Goal: Communication & Community: Answer question/provide support

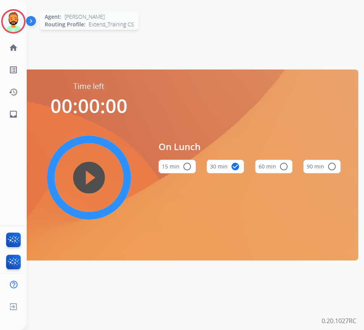
click at [15, 24] on img at bounding box center [13, 21] width 21 height 21
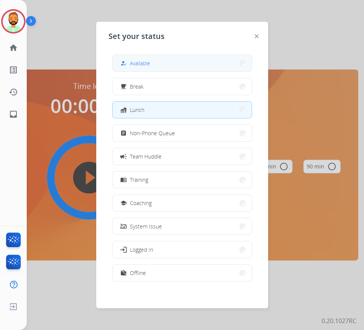
click at [142, 69] on button "how_to_reg Available" at bounding box center [182, 63] width 139 height 16
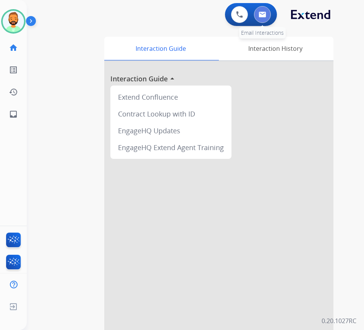
click at [266, 15] on button at bounding box center [262, 14] width 17 height 17
select select "**********"
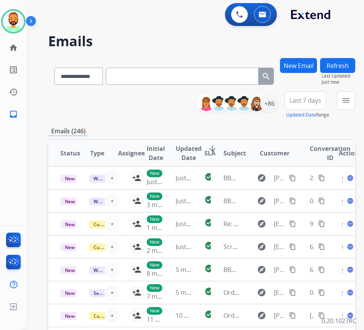
click at [309, 60] on button "New Email" at bounding box center [298, 65] width 37 height 15
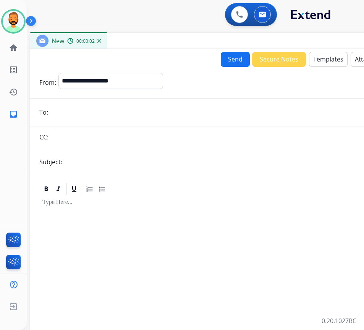
drag, startPoint x: 179, startPoint y: 54, endPoint x: 242, endPoint y: 40, distance: 63.7
click at [242, 40] on div "New 00:00:02" at bounding box center [221, 41] width 382 height 16
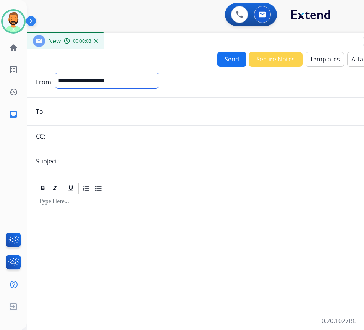
click at [144, 78] on select "**********" at bounding box center [107, 80] width 104 height 15
select select "**********"
click at [55, 73] on select "**********" at bounding box center [107, 80] width 104 height 15
paste input "**********"
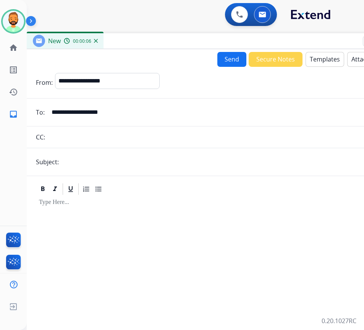
type input "**********"
click at [88, 161] on input "text" at bounding box center [230, 161] width 338 height 15
type input "******"
click at [113, 213] on div at bounding box center [217, 261] width 363 height 131
click at [324, 61] on button "Templates" at bounding box center [324, 59] width 39 height 15
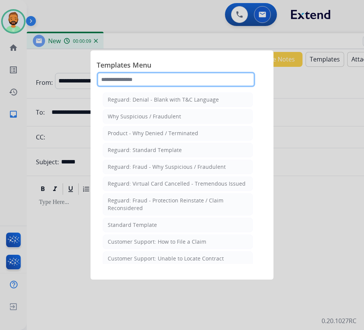
click at [238, 81] on input "text" at bounding box center [176, 79] width 158 height 15
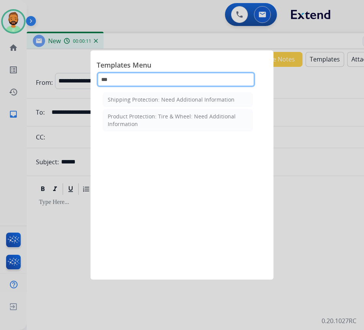
type input "***"
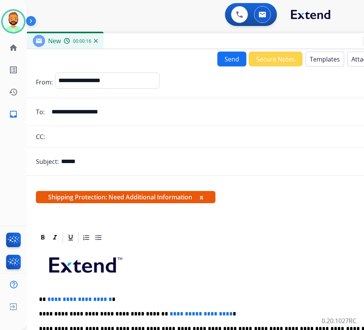
click at [315, 63] on button "Templates" at bounding box center [324, 59] width 39 height 15
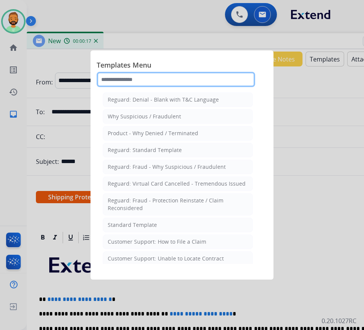
click at [181, 80] on input "text" at bounding box center [176, 79] width 158 height 15
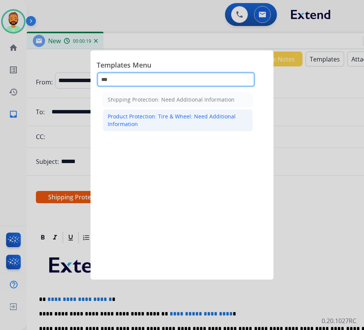
type input "***"
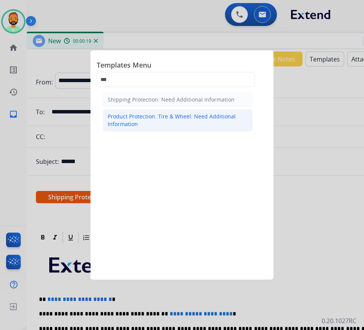
click at [184, 123] on div "Product Protection: Tire & Wheel: Need Additional Information" at bounding box center [178, 120] width 140 height 15
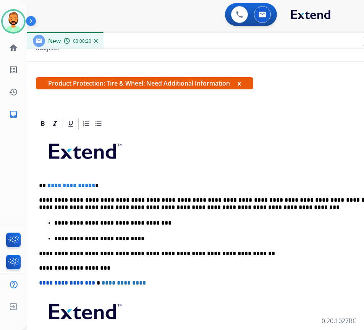
scroll to position [115, 0]
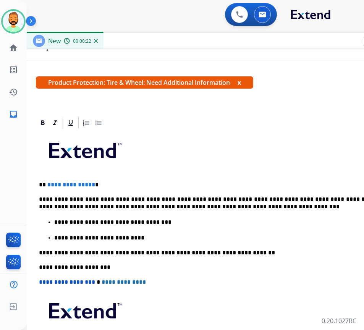
click at [113, 183] on p "**********" at bounding box center [214, 184] width 351 height 7
click at [187, 196] on p "**********" at bounding box center [214, 203] width 351 height 14
click at [294, 199] on p "**********" at bounding box center [214, 203] width 351 height 14
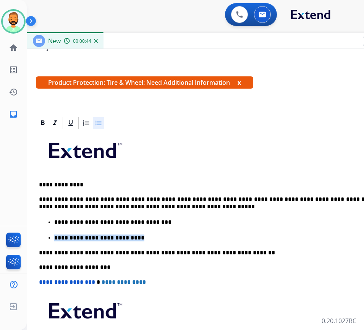
drag, startPoint x: 122, startPoint y: 235, endPoint x: 51, endPoint y: 238, distance: 70.7
click at [51, 238] on ul "**********" at bounding box center [217, 230] width 357 height 24
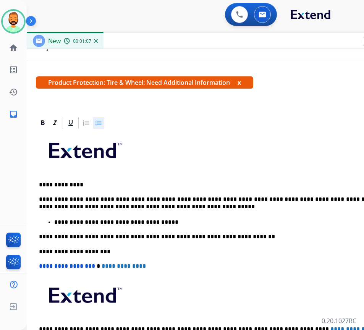
scroll to position [0, 0]
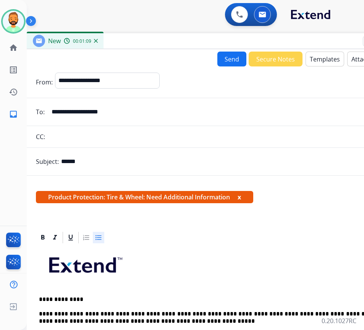
click at [220, 57] on button "Send" at bounding box center [231, 59] width 29 height 15
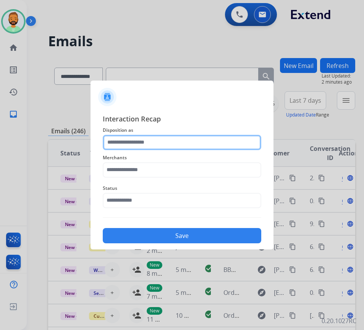
click at [153, 139] on input "text" at bounding box center [182, 142] width 158 height 15
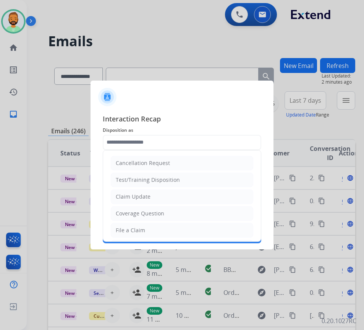
click at [157, 194] on li "Claim Update" at bounding box center [182, 196] width 142 height 15
type input "**********"
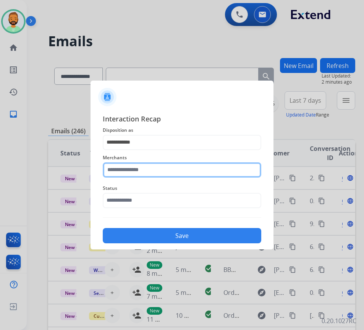
click at [155, 174] on input "text" at bounding box center [182, 169] width 158 height 15
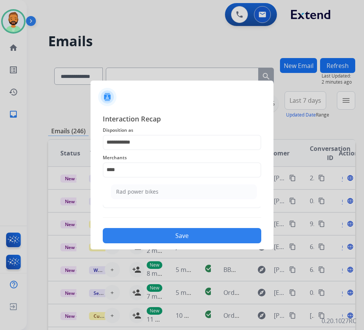
click at [192, 183] on ul "Rad power bikes" at bounding box center [184, 194] width 150 height 26
click at [192, 188] on li "Rad power bikes" at bounding box center [183, 191] width 145 height 15
type input "**********"
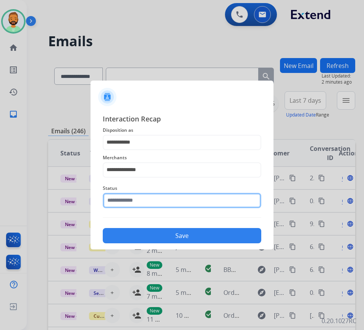
click at [195, 202] on input "text" at bounding box center [182, 200] width 158 height 15
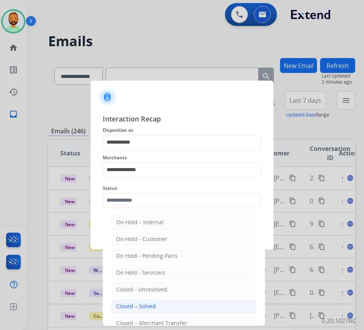
click at [186, 302] on li "Closed – Solved" at bounding box center [183, 306] width 145 height 15
type input "**********"
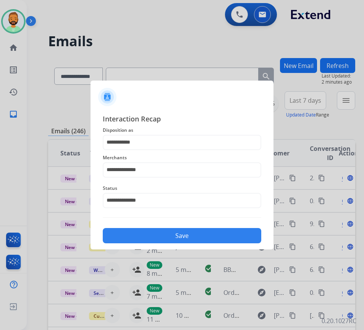
click at [185, 234] on button "Save" at bounding box center [182, 235] width 158 height 15
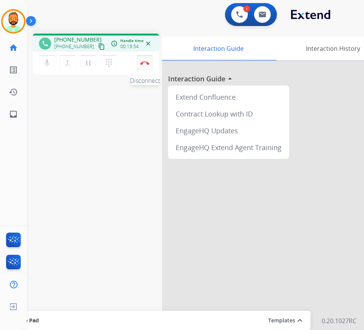
click at [148, 62] on img at bounding box center [144, 63] width 9 height 4
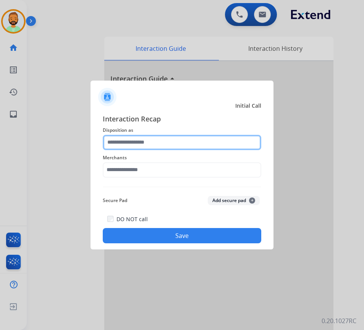
click at [175, 137] on input "text" at bounding box center [182, 142] width 158 height 15
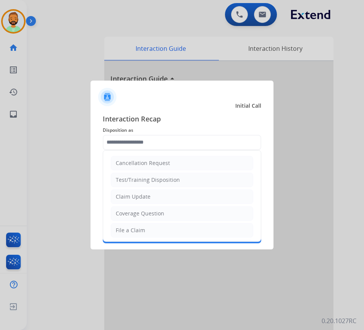
drag, startPoint x: 162, startPoint y: 195, endPoint x: 152, endPoint y: 181, distance: 18.1
click at [162, 196] on li "Claim Update" at bounding box center [182, 196] width 142 height 15
type input "**********"
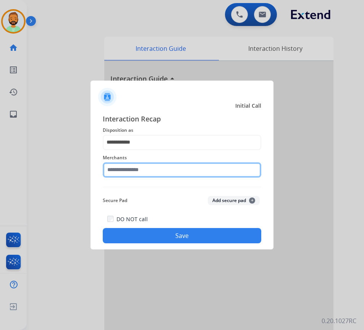
click at [151, 168] on input "text" at bounding box center [182, 169] width 158 height 15
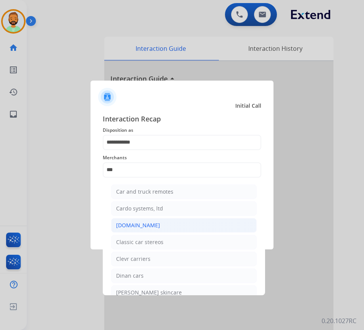
click at [145, 223] on div "[DOMAIN_NAME]" at bounding box center [138, 225] width 44 height 8
type input "**********"
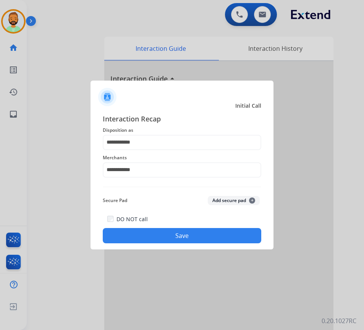
click at [183, 237] on button "Save" at bounding box center [182, 235] width 158 height 15
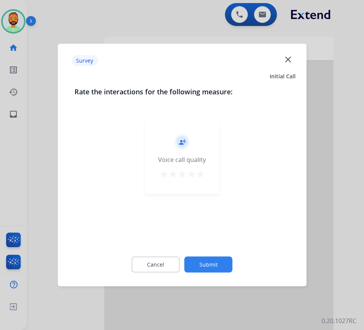
click at [218, 262] on button "Submit" at bounding box center [208, 265] width 48 height 16
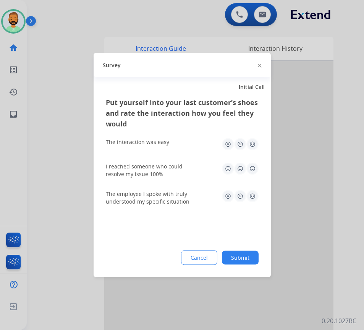
click at [237, 257] on button "Submit" at bounding box center [240, 258] width 37 height 14
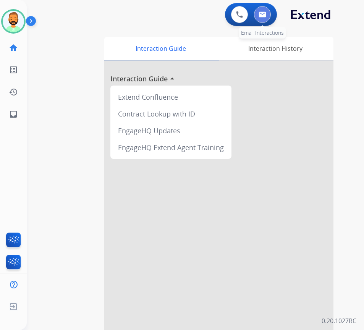
click at [263, 15] on img at bounding box center [262, 14] width 8 height 6
select select "**********"
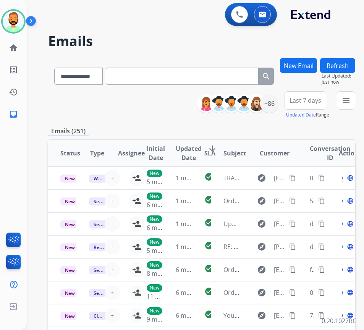
click at [322, 105] on button "Last 7 days" at bounding box center [305, 100] width 42 height 18
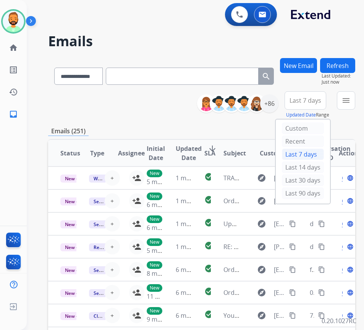
click at [295, 194] on div "Last 90 days" at bounding box center [303, 192] width 42 height 11
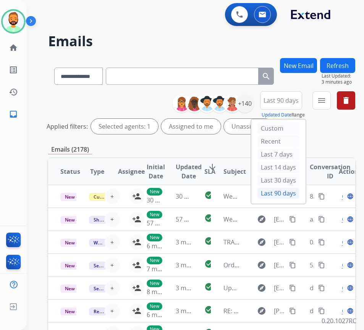
drag, startPoint x: 344, startPoint y: 133, endPoint x: 300, endPoint y: 120, distance: 46.6
click at [344, 133] on div "Applied filters: Selected agents: 1 Assigned to me Unassigned" at bounding box center [200, 126] width 307 height 15
click at [252, 104] on div "+140" at bounding box center [245, 103] width 18 height 18
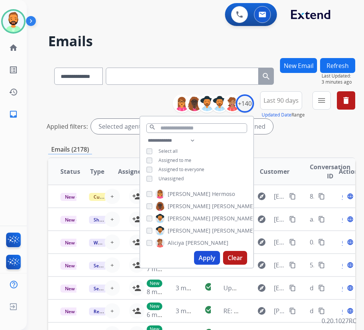
click at [181, 178] on span "Unassigned" at bounding box center [170, 178] width 25 height 6
click at [334, 126] on div "Applied filters: Selected agents: 1 Assigned to me" at bounding box center [200, 126] width 307 height 15
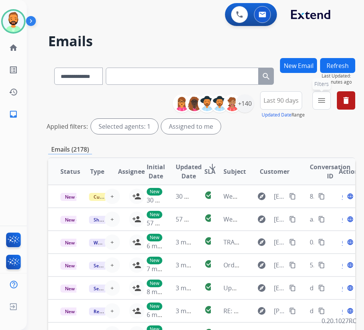
click at [326, 101] on mat-icon "menu" at bounding box center [321, 100] width 9 height 9
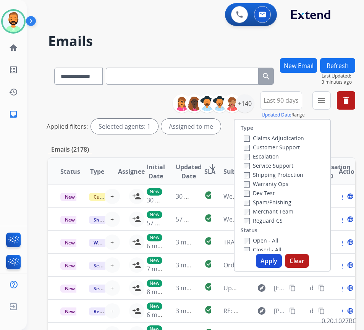
click at [300, 147] on label "Customer Support" at bounding box center [272, 147] width 56 height 7
click at [285, 171] on label "Shipping Protection" at bounding box center [274, 174] width 60 height 7
click at [273, 218] on label "Reguard CS" at bounding box center [263, 220] width 39 height 7
drag, startPoint x: 268, startPoint y: 237, endPoint x: 269, endPoint y: 241, distance: 4.6
click at [268, 238] on label "Open - All" at bounding box center [261, 240] width 35 height 7
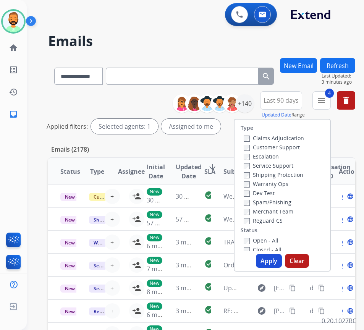
click at [271, 259] on button "Apply" at bounding box center [269, 261] width 26 height 14
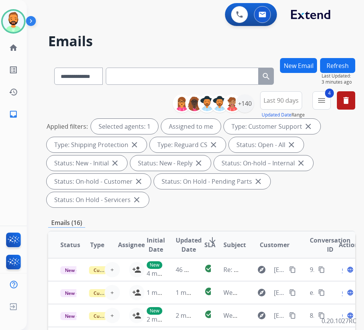
click at [239, 221] on div "Emails (16)" at bounding box center [201, 223] width 307 height 10
click at [248, 105] on div "+140" at bounding box center [245, 103] width 18 height 18
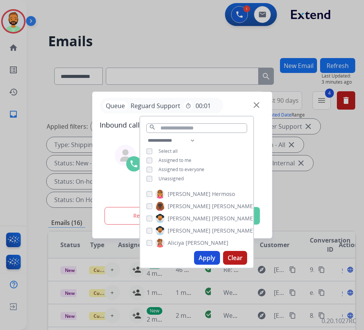
click at [298, 98] on div at bounding box center [182, 165] width 364 height 330
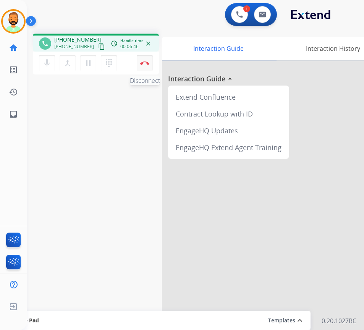
click at [142, 61] on img at bounding box center [144, 63] width 9 height 4
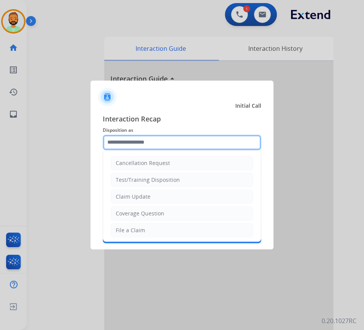
click at [158, 144] on input "text" at bounding box center [182, 142] width 158 height 15
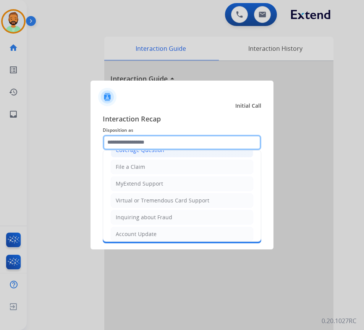
scroll to position [76, 0]
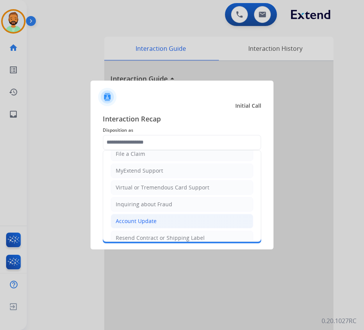
click at [167, 218] on li "Account Update" at bounding box center [182, 221] width 142 height 15
type input "**********"
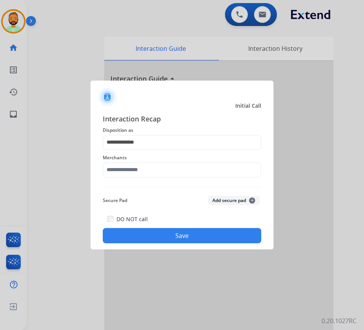
click at [161, 162] on span "Merchants" at bounding box center [182, 157] width 158 height 9
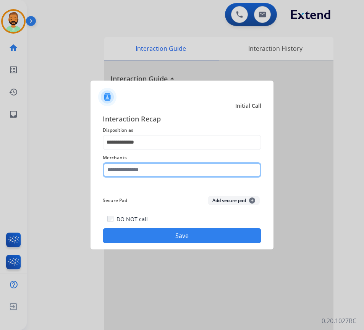
click at [163, 167] on input "text" at bounding box center [182, 169] width 158 height 15
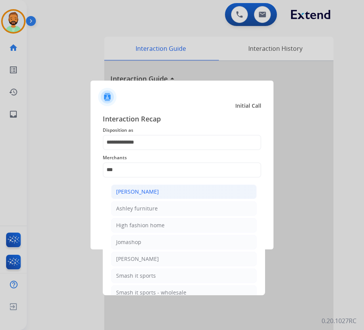
click at [166, 186] on li "[PERSON_NAME]" at bounding box center [183, 191] width 145 height 15
type input "**********"
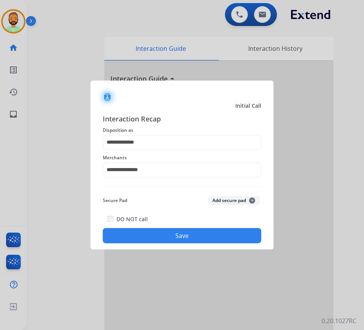
click at [167, 232] on button "Save" at bounding box center [182, 235] width 158 height 15
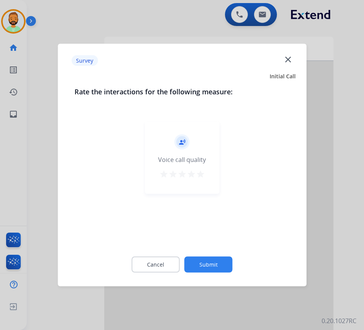
drag, startPoint x: 209, startPoint y: 254, endPoint x: 209, endPoint y: 261, distance: 7.3
click at [209, 258] on div "Cancel Submit" at bounding box center [181, 264] width 215 height 34
click at [209, 265] on button "Submit" at bounding box center [208, 265] width 48 height 16
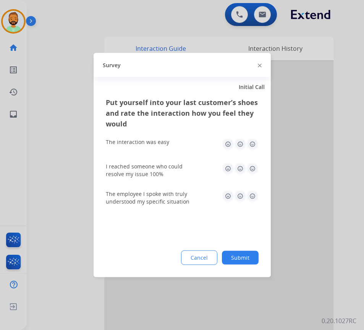
click at [240, 254] on button "Submit" at bounding box center [240, 258] width 37 height 14
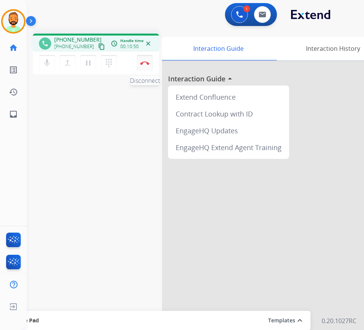
click at [145, 60] on button "Disconnect" at bounding box center [145, 63] width 16 height 16
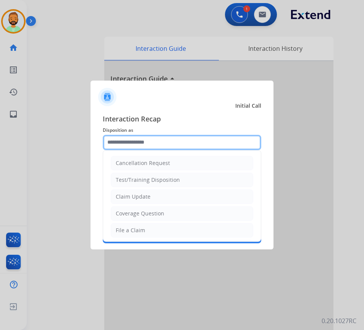
click at [158, 141] on input "text" at bounding box center [182, 142] width 158 height 15
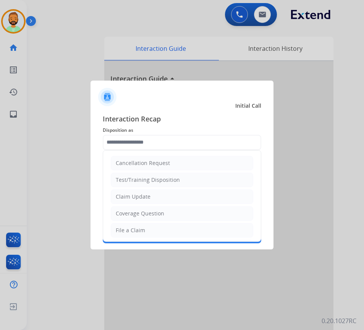
click at [142, 226] on div "File a Claim" at bounding box center [130, 230] width 29 height 8
type input "**********"
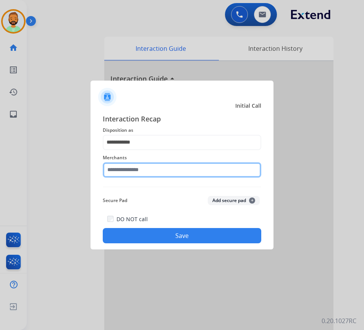
click at [142, 170] on input "text" at bounding box center [182, 169] width 158 height 15
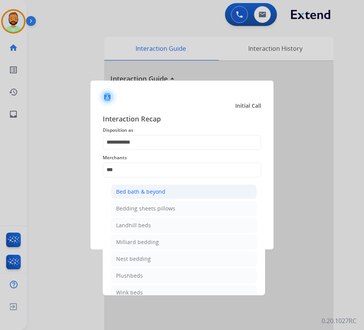
click at [162, 191] on div "Bed bath & beyond" at bounding box center [140, 192] width 49 height 8
type input "**********"
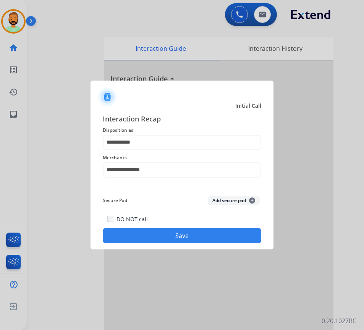
click at [192, 228] on button "Save" at bounding box center [182, 235] width 158 height 15
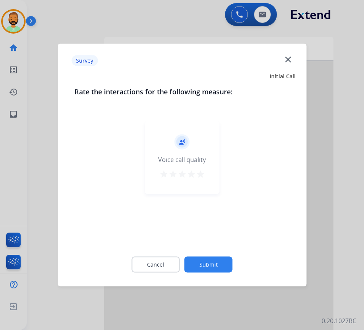
click at [227, 260] on button "Submit" at bounding box center [208, 265] width 48 height 16
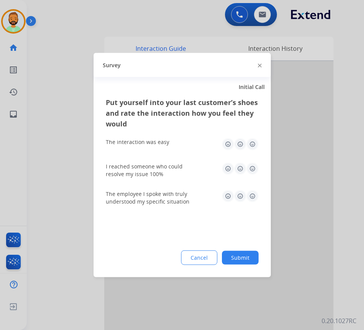
click at [241, 255] on button "Submit" at bounding box center [240, 258] width 37 height 14
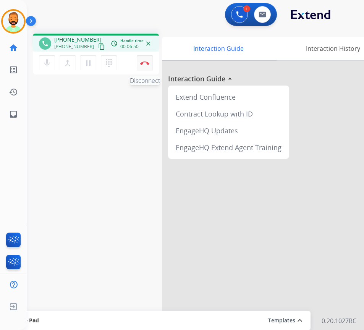
click at [147, 62] on img at bounding box center [144, 63] width 9 height 4
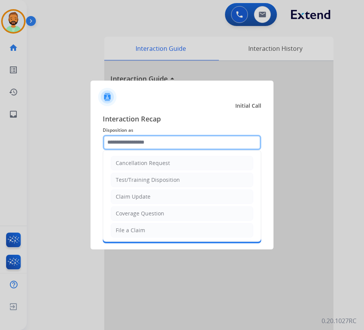
click at [208, 148] on input "text" at bounding box center [182, 142] width 158 height 15
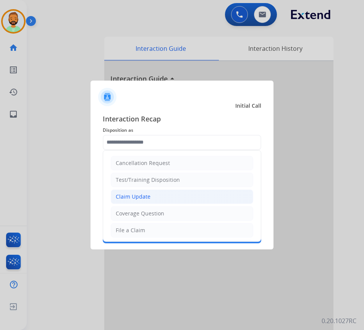
click at [168, 197] on li "Claim Update" at bounding box center [182, 196] width 142 height 15
type input "**********"
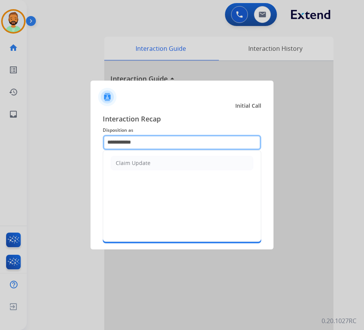
drag, startPoint x: 172, startPoint y: 143, endPoint x: 6, endPoint y: 142, distance: 166.5
click at [0, 143] on app-contact-recap-modal "**********" at bounding box center [0, 165] width 0 height 330
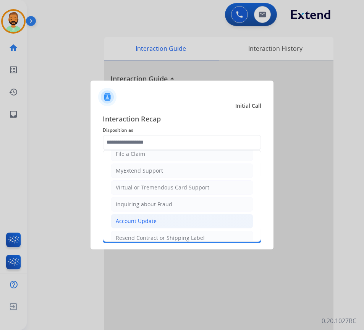
click at [135, 216] on li "Account Update" at bounding box center [182, 221] width 142 height 15
type input "**********"
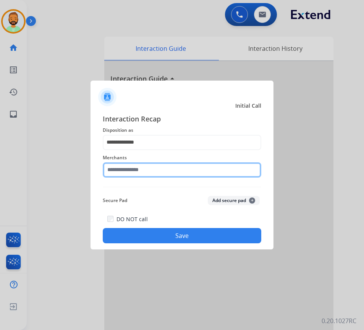
click at [150, 170] on input "text" at bounding box center [182, 169] width 158 height 15
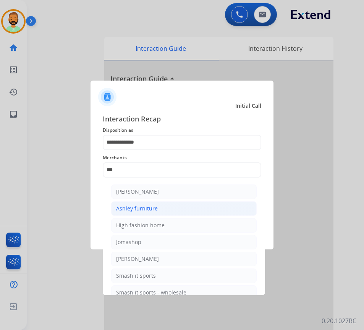
click at [158, 209] on li "Ashley furniture" at bounding box center [183, 208] width 145 height 15
type input "**********"
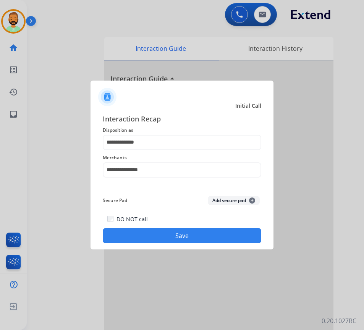
click at [193, 235] on button "Save" at bounding box center [182, 235] width 158 height 15
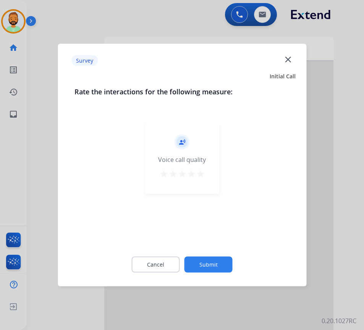
click at [215, 264] on button "Submit" at bounding box center [208, 265] width 48 height 16
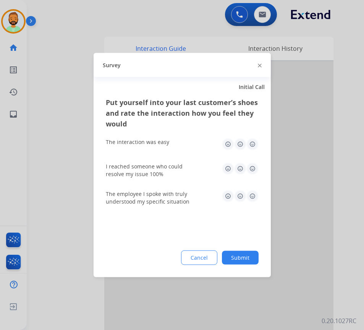
click at [250, 255] on button "Submit" at bounding box center [240, 258] width 37 height 14
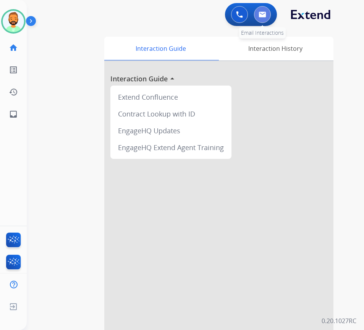
click at [265, 14] on img at bounding box center [262, 14] width 8 height 6
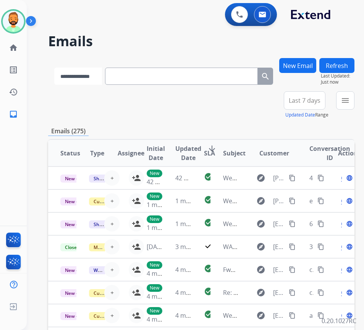
click at [99, 79] on select "**********" at bounding box center [78, 76] width 48 height 17
select select "**********"
click at [54, 68] on select "**********" at bounding box center [78, 76] width 48 height 17
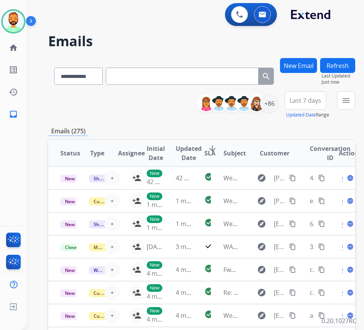
paste input "**********"
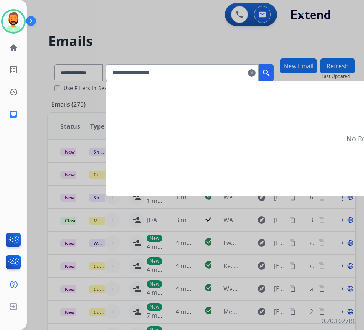
type input "**********"
click at [271, 70] on mat-icon "search" at bounding box center [266, 72] width 9 height 9
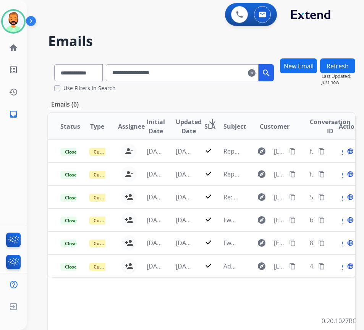
click at [255, 73] on mat-icon "clear" at bounding box center [252, 72] width 8 height 9
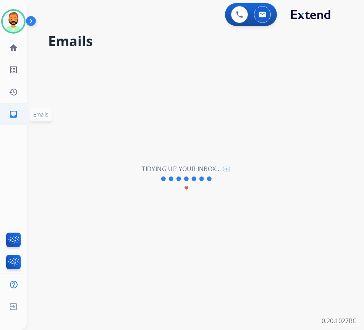
select select "**********"
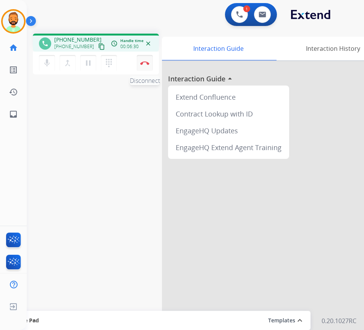
click at [145, 64] on img at bounding box center [144, 63] width 9 height 4
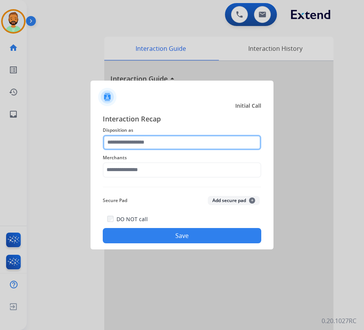
click at [173, 139] on input "text" at bounding box center [182, 142] width 158 height 15
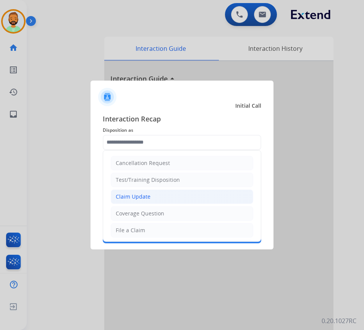
click at [154, 196] on li "Claim Update" at bounding box center [182, 196] width 142 height 15
type input "**********"
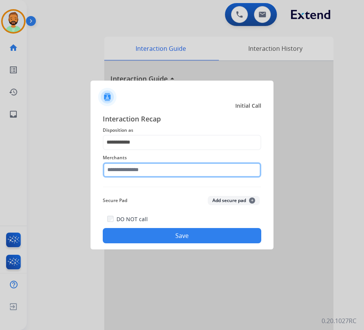
click at [148, 170] on input "text" at bounding box center [182, 169] width 158 height 15
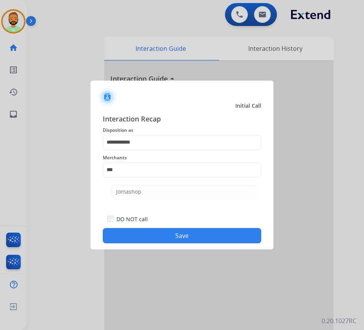
drag, startPoint x: 155, startPoint y: 192, endPoint x: 158, endPoint y: 195, distance: 4.1
click at [158, 195] on li "Jomashop" at bounding box center [183, 191] width 145 height 15
type input "********"
click at [178, 230] on button "Save" at bounding box center [182, 235] width 158 height 15
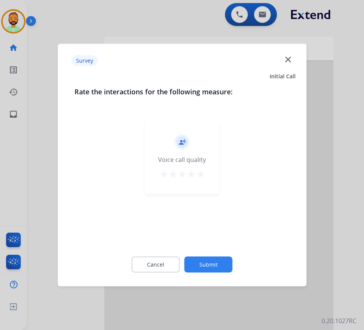
click at [201, 259] on button "Submit" at bounding box center [208, 265] width 48 height 16
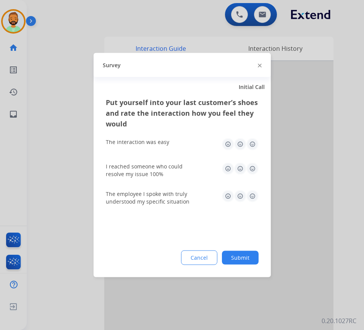
click at [242, 260] on button "Submit" at bounding box center [240, 258] width 37 height 14
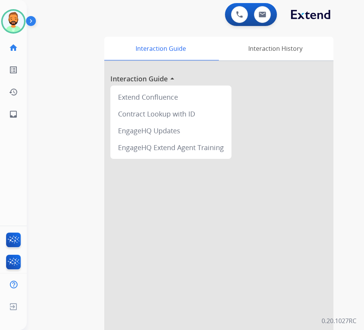
drag, startPoint x: 173, startPoint y: 176, endPoint x: 176, endPoint y: 184, distance: 8.5
click at [173, 180] on div at bounding box center [218, 203] width 229 height 285
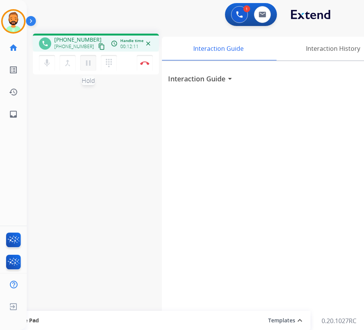
click at [88, 61] on mat-icon "pause" at bounding box center [88, 62] width 9 height 9
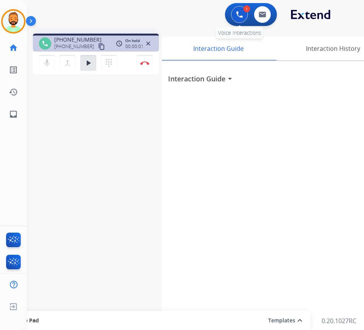
click at [242, 15] on img at bounding box center [239, 14] width 7 height 7
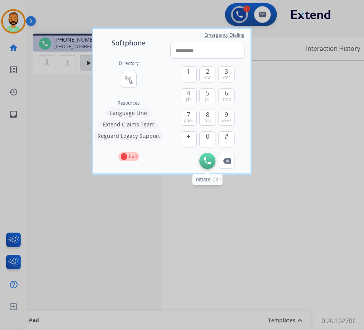
type input "**********"
click at [208, 163] on img at bounding box center [207, 160] width 7 height 7
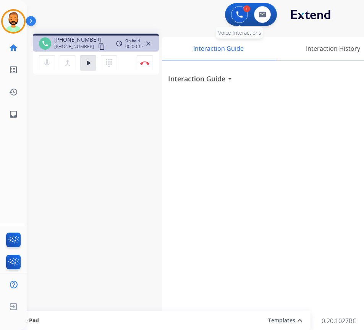
click at [238, 13] on img at bounding box center [239, 14] width 7 height 7
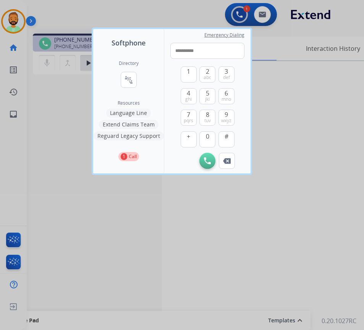
type input "**********"
click at [199, 160] on div "Initiate Call Remove Number" at bounding box center [207, 161] width 74 height 16
click at [209, 158] on img at bounding box center [207, 160] width 7 height 7
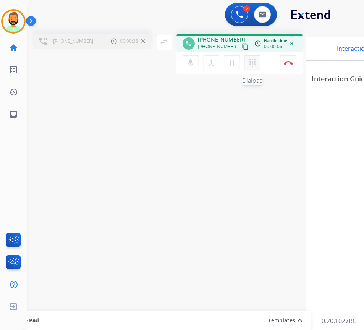
click at [254, 61] on mat-icon "dialpad" at bounding box center [252, 62] width 9 height 9
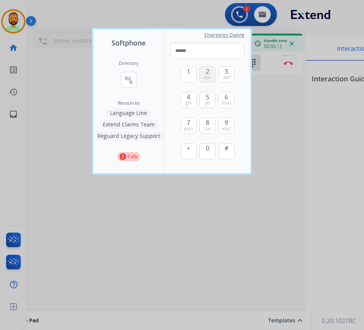
click at [209, 73] on button "2 abc" at bounding box center [207, 74] width 16 height 16
type input "*"
click at [160, 201] on div at bounding box center [182, 165] width 364 height 330
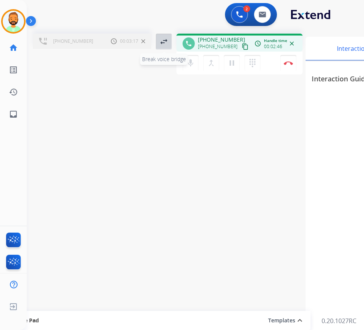
click at [163, 43] on mat-icon "swap_horiz" at bounding box center [163, 41] width 9 height 9
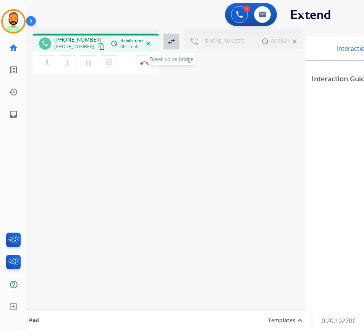
click at [171, 38] on mat-icon "swap_horiz" at bounding box center [171, 41] width 9 height 9
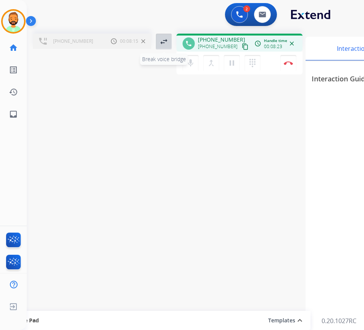
click at [166, 44] on mat-icon "swap_horiz" at bounding box center [163, 41] width 9 height 9
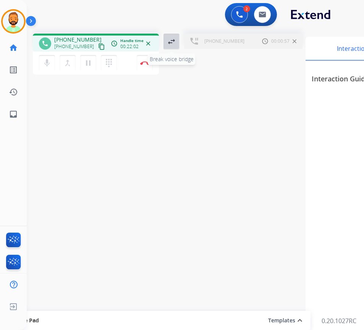
click at [170, 39] on mat-icon "swap_horiz" at bounding box center [171, 41] width 9 height 9
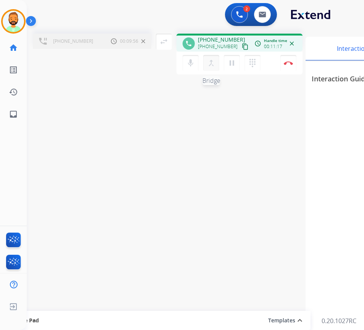
click at [212, 62] on mat-icon "merge_type" at bounding box center [211, 62] width 9 height 9
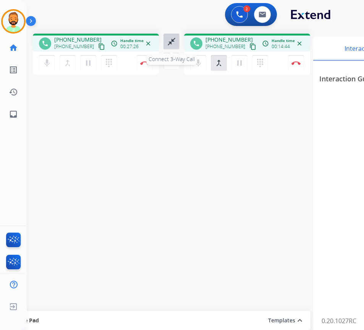
click at [170, 38] on mat-icon "close_fullscreen" at bounding box center [171, 41] width 9 height 9
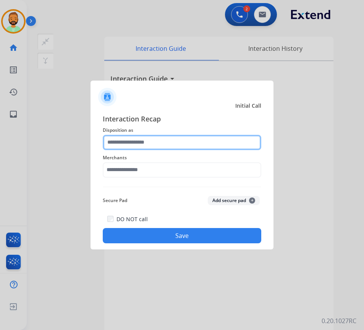
click at [175, 141] on input "text" at bounding box center [182, 142] width 158 height 15
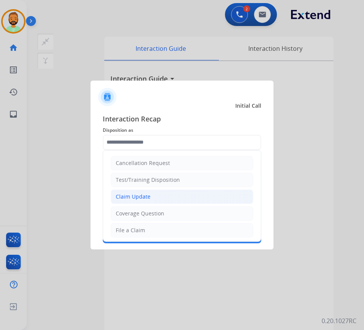
click at [150, 194] on li "Claim Update" at bounding box center [182, 196] width 142 height 15
type input "**********"
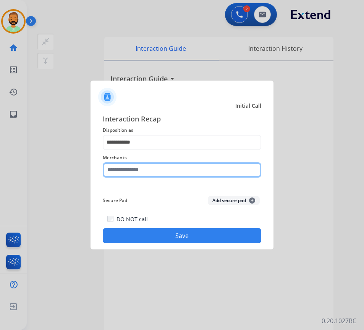
click at [131, 170] on input "text" at bounding box center [182, 169] width 158 height 15
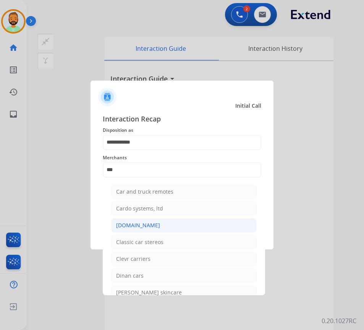
click at [181, 226] on li "[DOMAIN_NAME]" at bounding box center [183, 225] width 145 height 15
type input "**********"
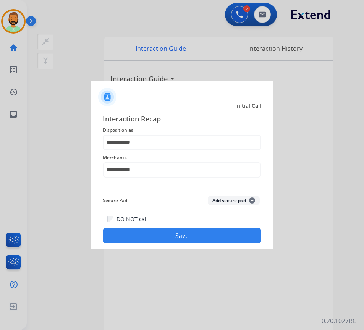
click at [187, 233] on button "Save" at bounding box center [182, 235] width 158 height 15
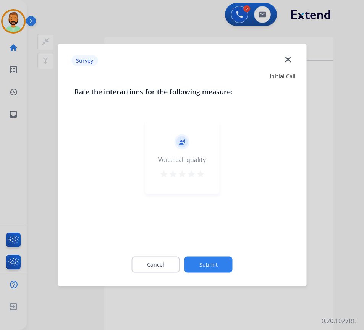
click at [212, 260] on button "Submit" at bounding box center [208, 265] width 48 height 16
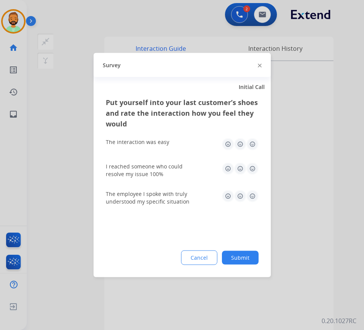
click at [252, 253] on button "Submit" at bounding box center [240, 258] width 37 height 14
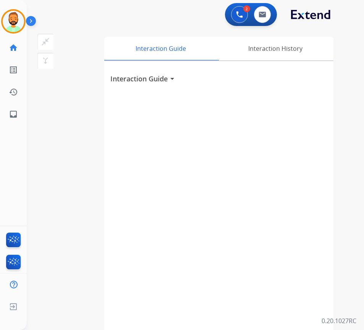
click at [73, 135] on div "swap_horiz Break voice bridge close_fullscreen Connect 3-Way Call merge_type Se…" at bounding box center [186, 186] width 319 height 318
click at [253, 19] on div "0 Email Interactions" at bounding box center [262, 14] width 23 height 17
click at [238, 13] on img at bounding box center [239, 14] width 7 height 7
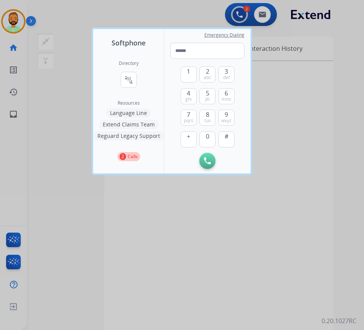
click at [262, 14] on div at bounding box center [182, 165] width 364 height 330
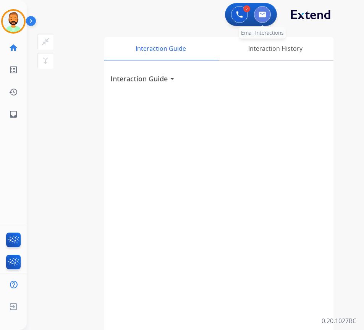
click at [264, 14] on img at bounding box center [262, 14] width 8 height 6
select select "**********"
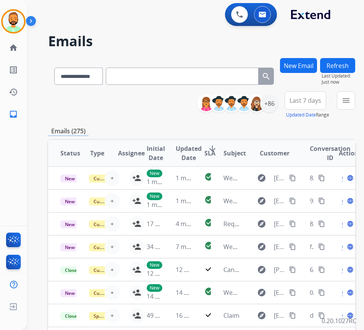
click at [310, 107] on button "Last 7 days" at bounding box center [305, 100] width 42 height 18
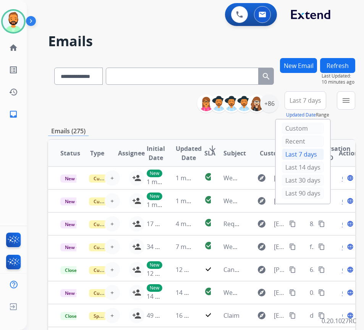
click at [308, 99] on span "Last 7 days" at bounding box center [305, 100] width 32 height 3
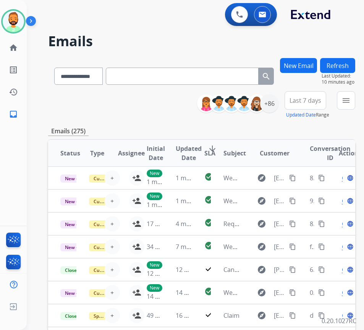
click at [311, 102] on span "Last 7 days" at bounding box center [305, 100] width 32 height 3
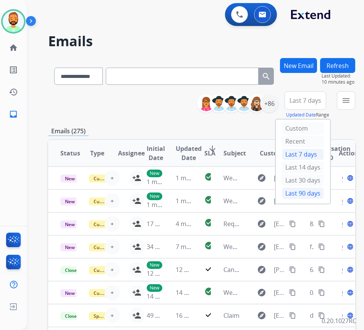
click at [313, 194] on div "Last 90 days" at bounding box center [303, 192] width 42 height 11
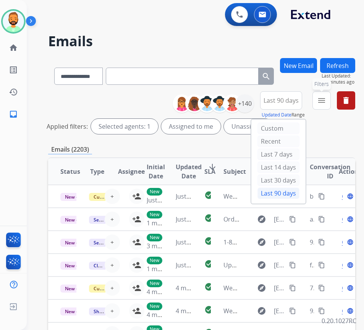
click at [326, 101] on mat-icon "menu" at bounding box center [321, 100] width 9 height 9
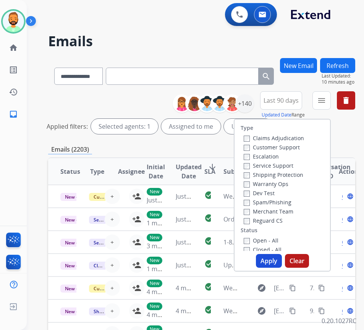
click at [275, 220] on label "Reguard CS" at bounding box center [263, 220] width 39 height 7
click at [278, 145] on label "Customer Support" at bounding box center [272, 147] width 56 height 7
click at [279, 176] on label "Shipping Protection" at bounding box center [274, 174] width 60 height 7
click at [267, 238] on label "Open - All" at bounding box center [261, 240] width 35 height 7
click at [277, 258] on button "Apply" at bounding box center [269, 261] width 26 height 14
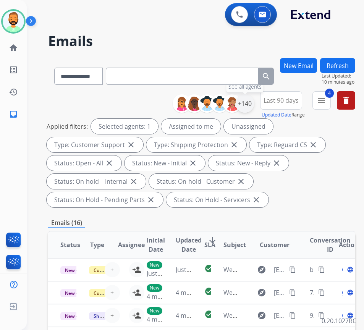
click at [250, 105] on div "+140" at bounding box center [245, 103] width 18 height 18
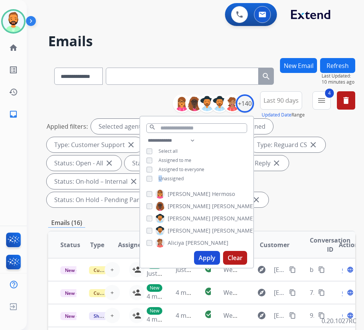
click at [169, 178] on span "Unassigned" at bounding box center [170, 178] width 25 height 6
click at [208, 257] on button "Apply" at bounding box center [207, 258] width 26 height 14
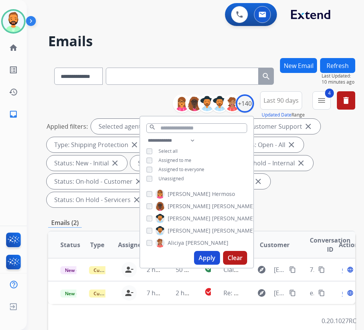
click at [329, 205] on div "Applied filters: Selected agents: 1 Assigned to me Type: Customer Support close…" at bounding box center [200, 163] width 307 height 89
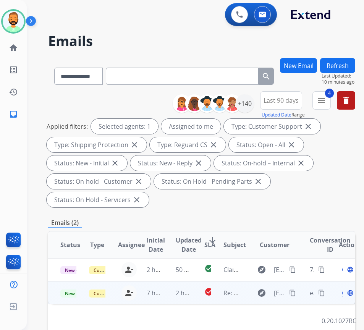
click at [170, 296] on td "2 hours ago" at bounding box center [177, 292] width 29 height 23
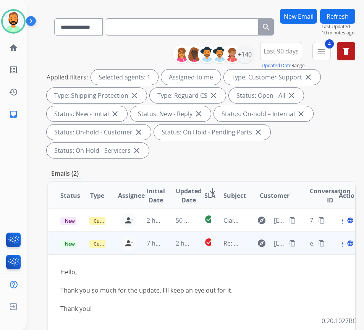
scroll to position [76, 0]
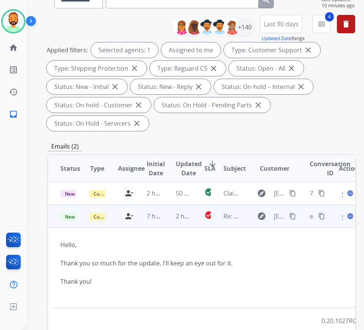
click at [346, 217] on div "Open language" at bounding box center [347, 216] width 16 height 9
click at [345, 218] on span "Open" at bounding box center [350, 216] width 16 height 9
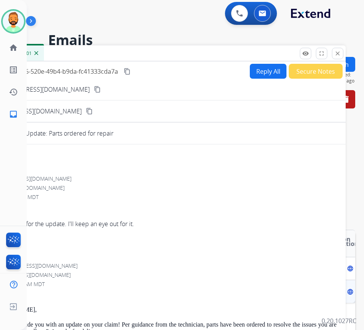
scroll to position [0, 0]
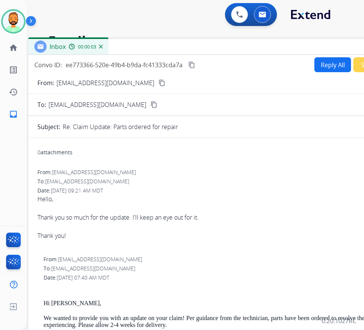
drag, startPoint x: 107, startPoint y: 57, endPoint x: 169, endPoint y: 48, distance: 62.2
click at [169, 48] on div "Inbox 00:00:03" at bounding box center [219, 47] width 382 height 16
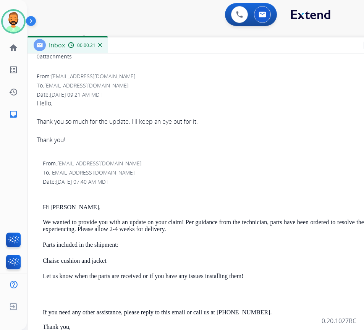
scroll to position [100, 0]
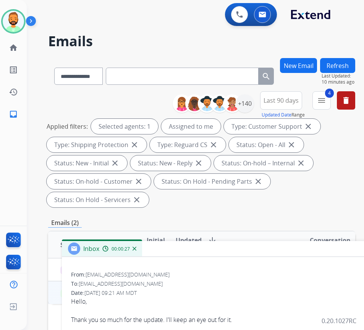
drag, startPoint x: 165, startPoint y: 48, endPoint x: 198, endPoint y: 251, distance: 205.9
click at [199, 252] on div "Inbox 00:00:27" at bounding box center [253, 249] width 382 height 16
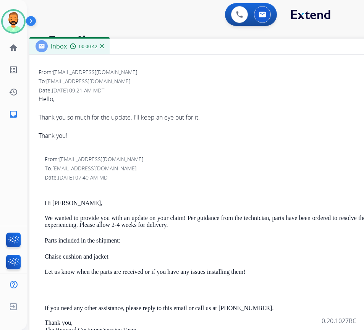
drag, startPoint x: 192, startPoint y: 249, endPoint x: 160, endPoint y: 47, distance: 204.9
click at [160, 47] on div "Inbox 00:00:42" at bounding box center [220, 47] width 382 height 16
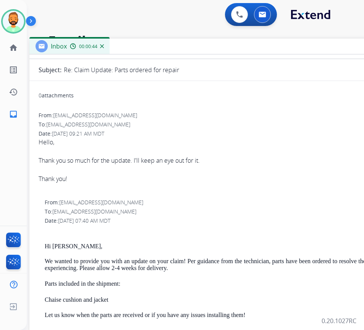
scroll to position [0, 0]
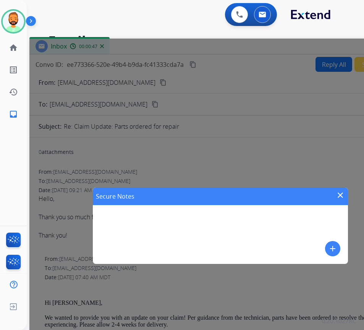
click at [331, 244] on mat-icon "add" at bounding box center [332, 248] width 9 height 9
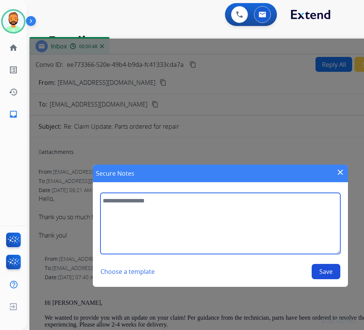
click at [272, 229] on textarea at bounding box center [219, 223] width 239 height 61
type textarea "**********"
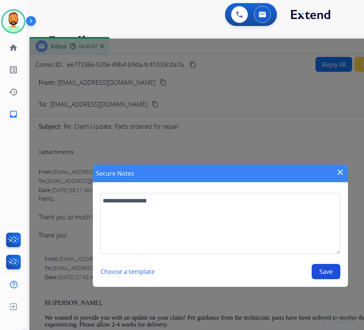
click at [327, 274] on button "Save" at bounding box center [326, 271] width 29 height 15
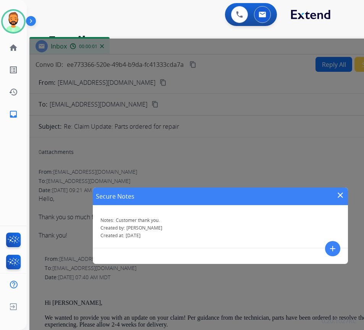
click at [343, 195] on mat-icon "close" at bounding box center [340, 195] width 9 height 9
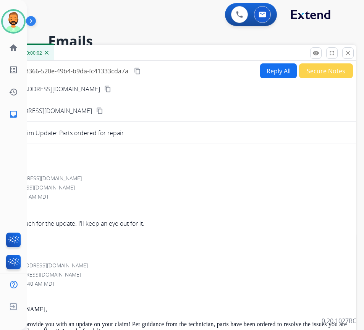
drag, startPoint x: 255, startPoint y: 49, endPoint x: 165, endPoint y: 56, distance: 90.0
click at [163, 60] on div "Inbox 00:00:02" at bounding box center [165, 53] width 382 height 16
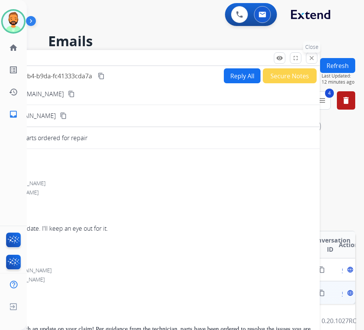
click at [310, 55] on mat-icon "close" at bounding box center [311, 58] width 7 height 7
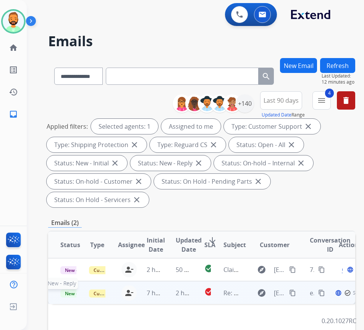
click at [75, 291] on span "New - Reply" at bounding box center [77, 293] width 35 height 8
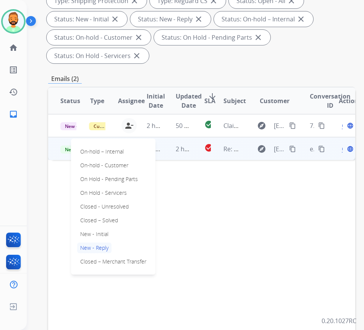
scroll to position [153, 0]
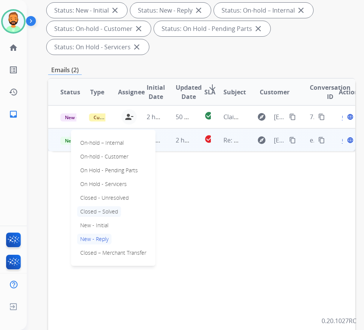
click at [108, 209] on p "Closed – Solved" at bounding box center [99, 211] width 44 height 11
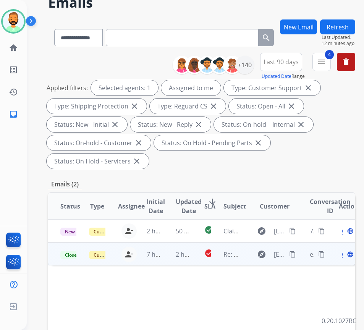
scroll to position [38, 0]
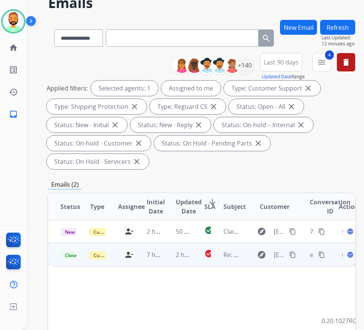
click at [344, 28] on button "Refresh" at bounding box center [337, 27] width 35 height 15
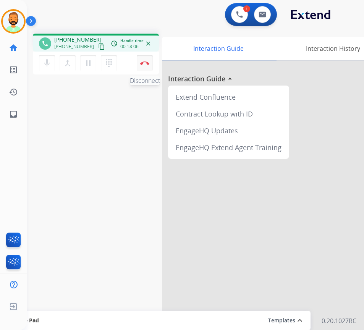
click at [143, 60] on button "Disconnect" at bounding box center [145, 63] width 16 height 16
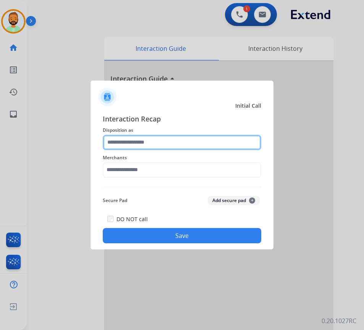
click at [168, 141] on input "text" at bounding box center [182, 142] width 158 height 15
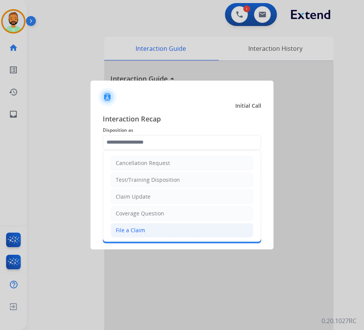
click at [152, 229] on li "File a Claim" at bounding box center [182, 230] width 142 height 15
type input "**********"
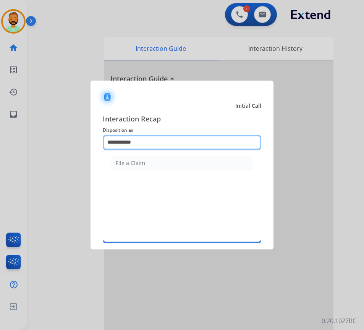
click at [162, 143] on input "**********" at bounding box center [182, 142] width 158 height 15
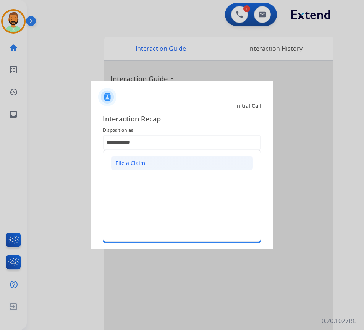
click at [164, 170] on li "File a Claim" at bounding box center [182, 163] width 142 height 15
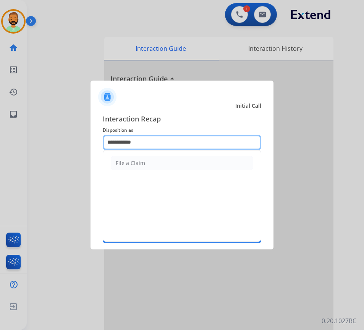
drag, startPoint x: 169, startPoint y: 141, endPoint x: -26, endPoint y: 129, distance: 195.5
click at [0, 129] on html "**********" at bounding box center [182, 165] width 364 height 330
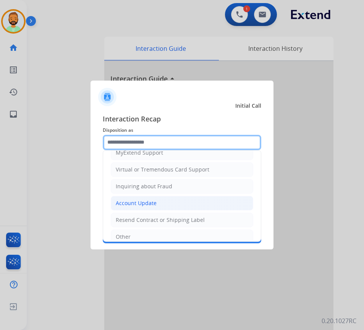
scroll to position [81, 0]
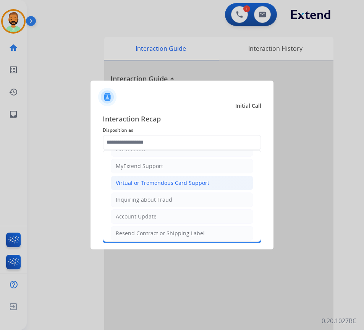
click at [169, 183] on div "Virtual or Tremendous Card Support" at bounding box center [163, 183] width 94 height 8
type input "**********"
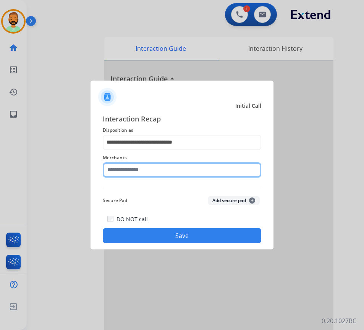
click at [174, 169] on input "text" at bounding box center [182, 169] width 158 height 15
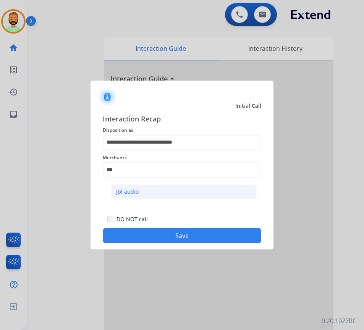
click at [164, 189] on li "Jbl audio" at bounding box center [183, 191] width 145 height 15
type input "*********"
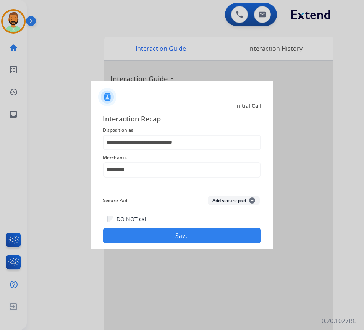
click at [172, 235] on button "Save" at bounding box center [182, 235] width 158 height 15
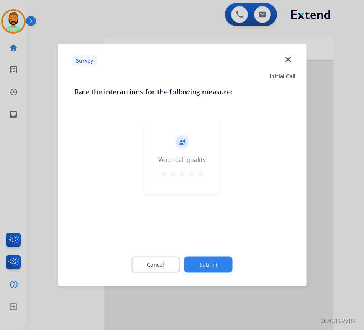
click at [212, 259] on button "Submit" at bounding box center [208, 265] width 48 height 16
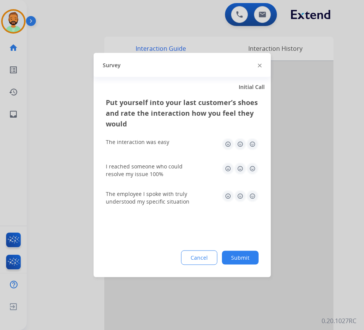
click at [247, 255] on button "Submit" at bounding box center [240, 258] width 37 height 14
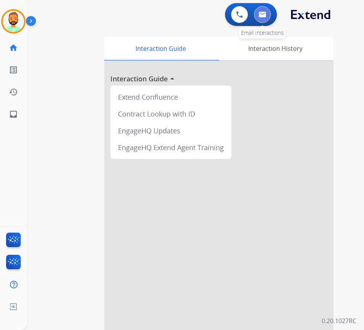
click at [265, 12] on img at bounding box center [262, 14] width 8 height 6
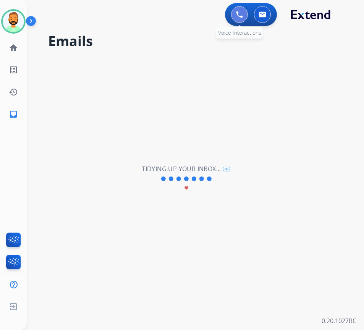
click at [239, 15] on img at bounding box center [239, 14] width 7 height 7
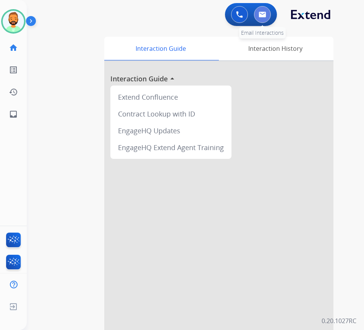
click at [270, 12] on div "0 Email Interactions" at bounding box center [262, 14] width 23 height 17
click at [270, 15] on button at bounding box center [262, 14] width 17 height 17
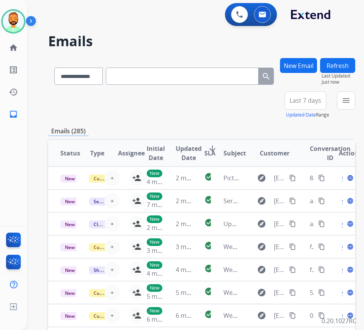
click at [302, 100] on span "Last 7 days" at bounding box center [305, 100] width 32 height 3
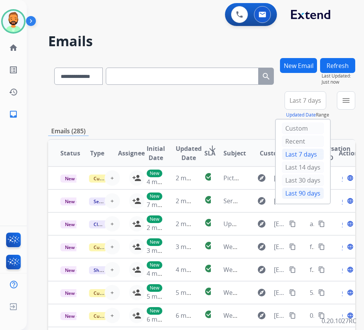
click at [320, 191] on div "Last 90 days" at bounding box center [303, 192] width 42 height 11
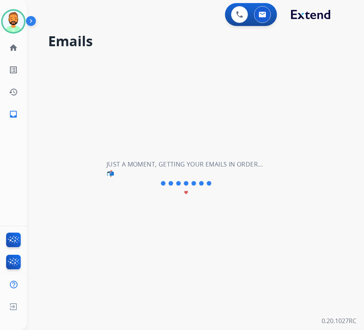
select select "**********"
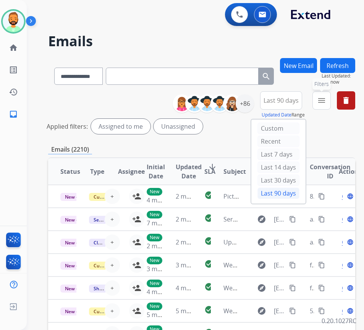
click at [326, 100] on mat-icon "menu" at bounding box center [321, 100] width 9 height 9
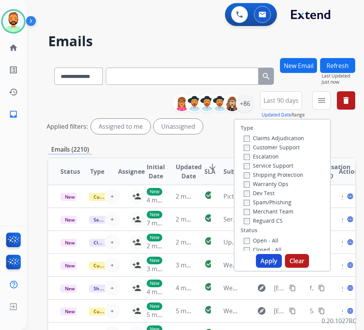
click at [288, 148] on label "Customer Support" at bounding box center [272, 147] width 56 height 7
click at [281, 176] on label "Shipping Protection" at bounding box center [274, 174] width 60 height 7
click at [278, 244] on label "Open - All" at bounding box center [261, 240] width 35 height 7
click at [283, 215] on div "Merchant Team" at bounding box center [274, 211] width 60 height 9
click at [281, 219] on label "Reguard CS" at bounding box center [263, 220] width 39 height 7
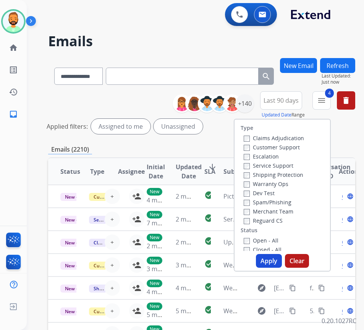
click at [278, 259] on button "Apply" at bounding box center [269, 261] width 26 height 14
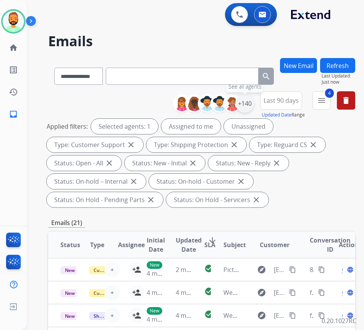
click at [254, 105] on div "+140" at bounding box center [245, 103] width 18 height 18
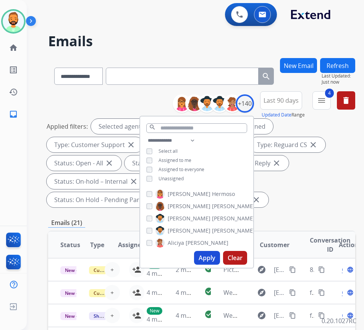
click at [184, 177] on span "Unassigned" at bounding box center [170, 178] width 25 height 6
click at [219, 255] on button "Apply" at bounding box center [207, 258] width 26 height 14
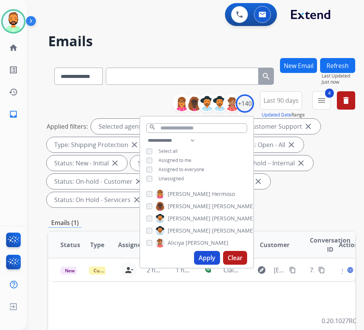
click at [283, 205] on div "Applied filters: Selected agents: 1 Assigned to me Type: Customer Support close…" at bounding box center [200, 163] width 307 height 89
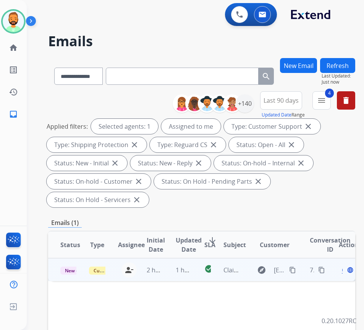
click at [168, 269] on td "1 hour ago" at bounding box center [177, 269] width 29 height 23
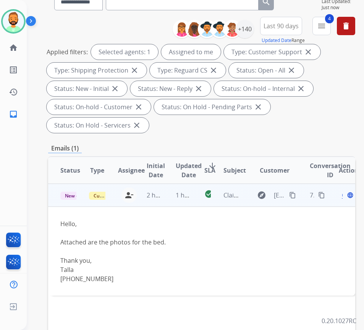
scroll to position [76, 0]
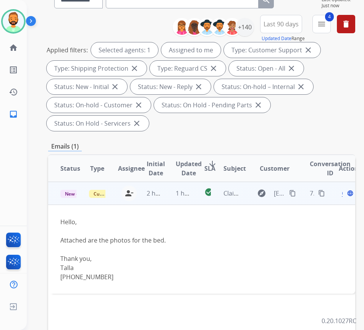
click at [294, 193] on mat-icon "content_copy" at bounding box center [292, 193] width 7 height 7
click at [346, 193] on span "Open" at bounding box center [350, 193] width 16 height 9
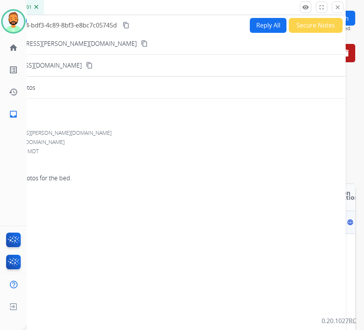
scroll to position [0, 0]
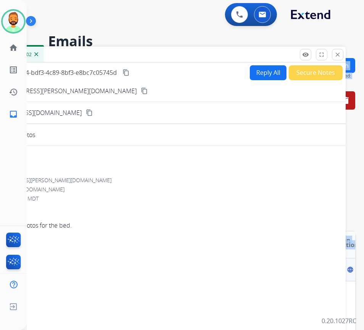
drag, startPoint x: 158, startPoint y: 46, endPoint x: 199, endPoint y: 52, distance: 40.9
click at [199, 52] on div "**********" at bounding box center [186, 192] width 319 height 330
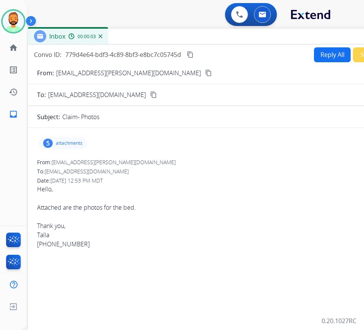
drag, startPoint x: 269, startPoint y: 63, endPoint x: 263, endPoint y: 35, distance: 29.4
click at [263, 35] on div "Inbox 00:00:03" at bounding box center [219, 37] width 382 height 16
click at [71, 146] on div "5 attachments" at bounding box center [63, 143] width 48 height 12
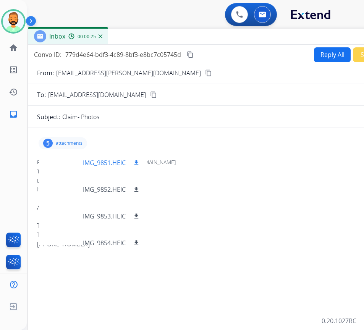
click at [114, 159] on p "IMG_9851.HEIC" at bounding box center [104, 162] width 43 height 9
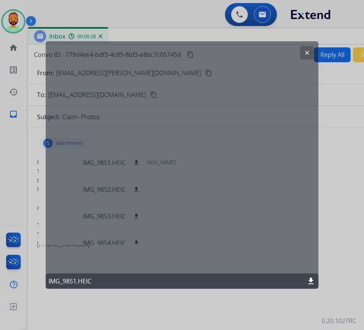
click at [310, 279] on mat-icon "download" at bounding box center [310, 280] width 9 height 9
click at [311, 50] on button "clear" at bounding box center [307, 53] width 14 height 14
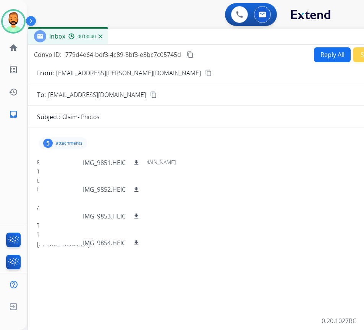
click at [60, 144] on p "attachments" at bounding box center [69, 143] width 27 height 6
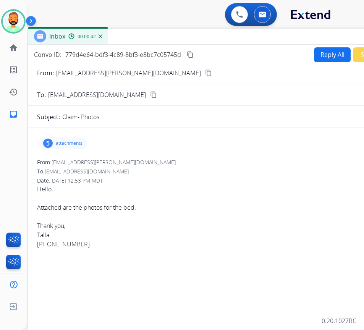
click at [329, 54] on button "Reply All" at bounding box center [332, 54] width 37 height 15
select select "**********"
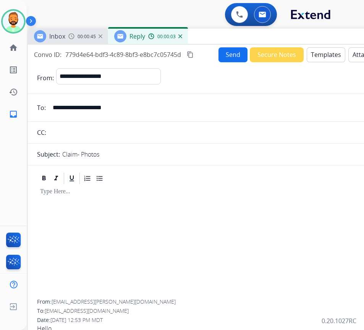
click at [142, 220] on div at bounding box center [218, 242] width 363 height 114
click at [333, 51] on button "Templates" at bounding box center [326, 54] width 39 height 15
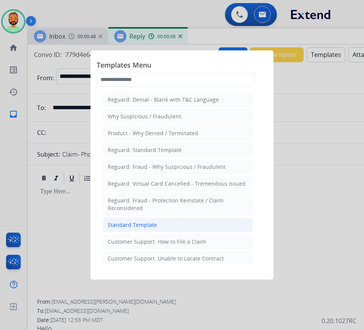
click at [194, 226] on li "Standard Template" at bounding box center [178, 225] width 150 height 15
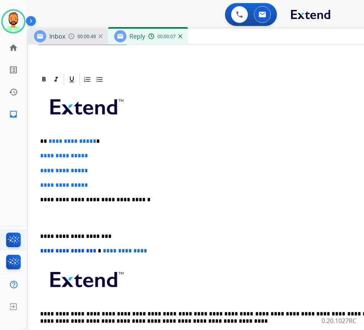
scroll to position [153, 0]
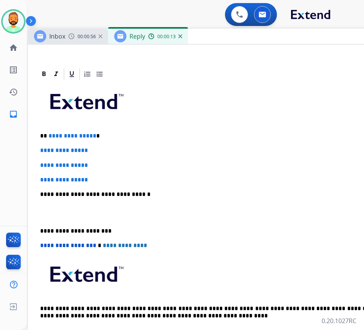
click at [133, 132] on p "**********" at bounding box center [215, 135] width 351 height 7
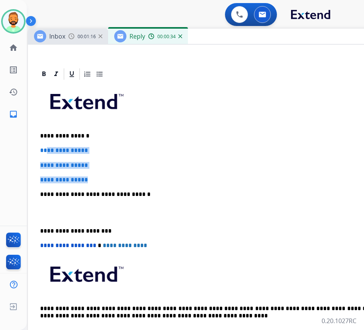
drag, startPoint x: 97, startPoint y: 175, endPoint x: 45, endPoint y: 145, distance: 60.3
click at [45, 145] on div "**********" at bounding box center [218, 212] width 363 height 263
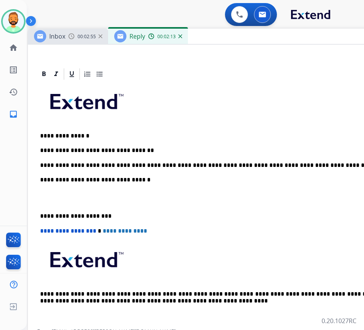
click at [40, 211] on div "**********" at bounding box center [218, 205] width 363 height 248
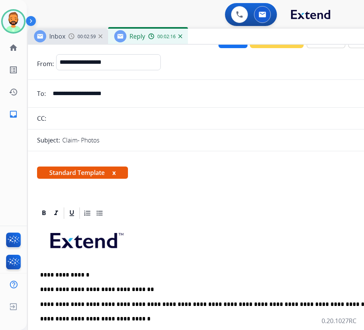
scroll to position [0, 0]
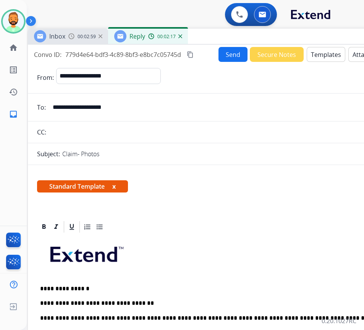
click at [231, 58] on button "Send" at bounding box center [232, 54] width 29 height 15
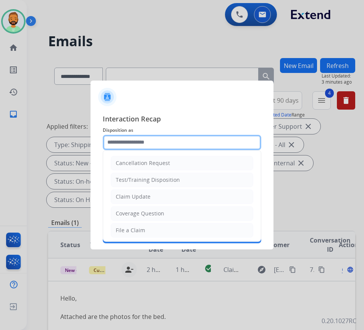
click at [180, 142] on input "text" at bounding box center [182, 142] width 158 height 15
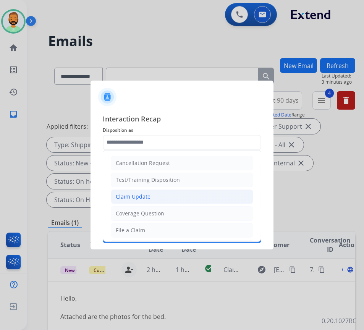
click at [152, 201] on li "Claim Update" at bounding box center [182, 196] width 142 height 15
type input "**********"
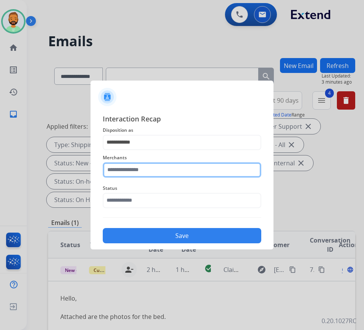
click at [153, 172] on input "text" at bounding box center [182, 169] width 158 height 15
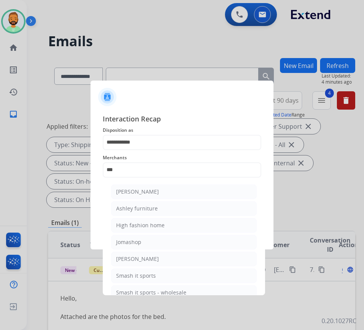
click at [145, 208] on div "Ashley furniture" at bounding box center [137, 209] width 42 height 8
type input "**********"
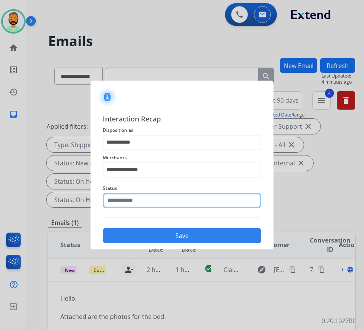
click at [154, 202] on input "text" at bounding box center [182, 200] width 158 height 15
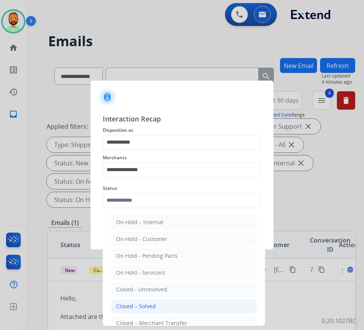
click at [165, 305] on li "Closed – Solved" at bounding box center [183, 306] width 145 height 15
type input "**********"
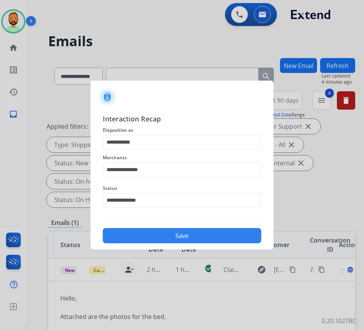
click at [187, 239] on button "Save" at bounding box center [182, 235] width 158 height 15
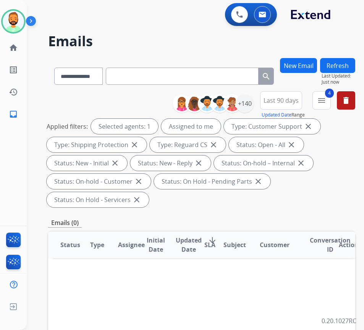
click at [281, 202] on div "Applied filters: Selected agents: 1 Assigned to me Type: Customer Support close…" at bounding box center [200, 163] width 307 height 89
click at [17, 17] on img at bounding box center [13, 21] width 21 height 21
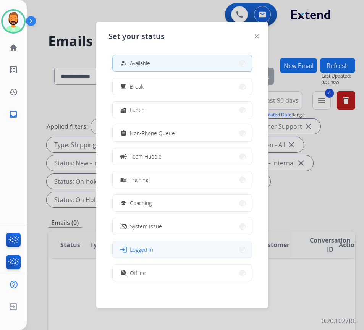
scroll to position [2, 0]
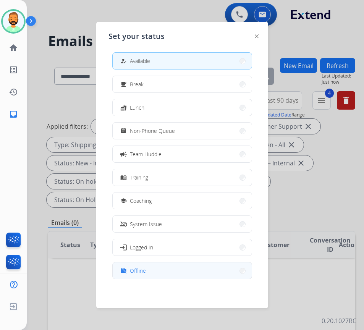
click at [184, 271] on button "work_off Offline" at bounding box center [182, 270] width 139 height 16
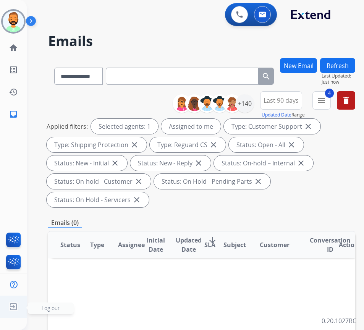
click at [11, 306] on img at bounding box center [13, 306] width 14 height 15
click at [41, 305] on span "Log out" at bounding box center [51, 307] width 46 height 11
